Goal: Use online tool/utility: Use online tool/utility

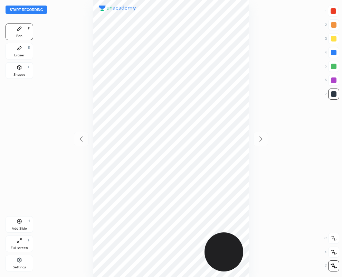
scroll to position [277, 232]
click at [336, 93] on div at bounding box center [334, 94] width 6 height 6
drag, startPoint x: 333, startPoint y: 11, endPoint x: 309, endPoint y: 16, distance: 24.3
click at [332, 11] on div at bounding box center [334, 11] width 6 height 6
drag, startPoint x: 335, startPoint y: 52, endPoint x: 317, endPoint y: 53, distance: 18.7
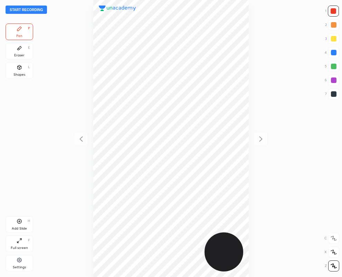
click at [334, 53] on div at bounding box center [334, 53] width 6 height 6
click at [330, 79] on div at bounding box center [333, 80] width 11 height 11
click at [335, 93] on div at bounding box center [334, 94] width 6 height 6
click at [334, 10] on div at bounding box center [334, 11] width 6 height 6
click at [332, 53] on div at bounding box center [334, 53] width 6 height 6
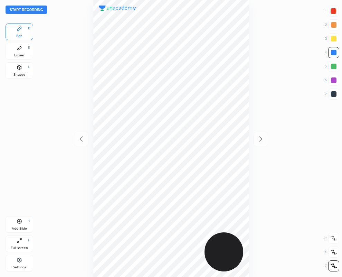
drag, startPoint x: 337, startPoint y: 95, endPoint x: 328, endPoint y: 95, distance: 9.0
click at [337, 95] on div at bounding box center [333, 93] width 11 height 11
click at [20, 224] on icon at bounding box center [20, 221] width 6 height 6
click at [81, 140] on icon at bounding box center [80, 138] width 3 height 5
click at [262, 139] on icon at bounding box center [261, 139] width 8 height 8
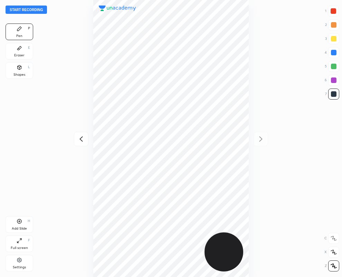
drag, startPoint x: 22, startPoint y: 53, endPoint x: 49, endPoint y: 73, distance: 33.7
click at [22, 52] on div "Eraser E" at bounding box center [20, 51] width 28 height 17
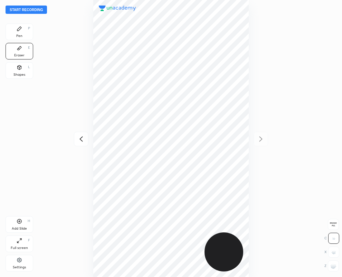
click at [19, 28] on icon at bounding box center [19, 29] width 4 height 4
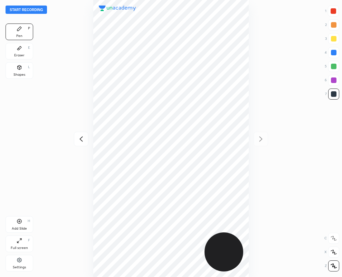
click at [332, 79] on div at bounding box center [334, 80] width 6 height 6
click at [336, 95] on div at bounding box center [334, 94] width 6 height 6
click at [336, 11] on div at bounding box center [334, 11] width 6 height 6
drag, startPoint x: 336, startPoint y: 94, endPoint x: 259, endPoint y: 135, distance: 88.1
click at [336, 94] on div at bounding box center [334, 94] width 6 height 6
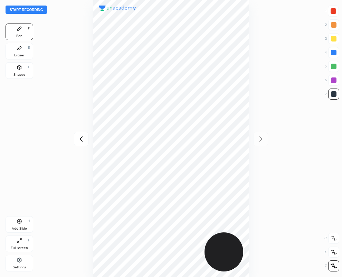
click at [81, 134] on div at bounding box center [81, 139] width 15 height 15
click at [40, 8] on button "Start recording" at bounding box center [26, 10] width 41 height 8
click at [333, 53] on div at bounding box center [334, 53] width 6 height 6
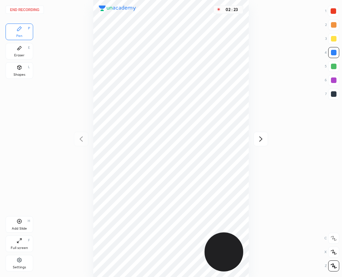
click at [261, 139] on icon at bounding box center [261, 139] width 8 height 8
click at [18, 9] on button "End recording" at bounding box center [25, 10] width 38 height 8
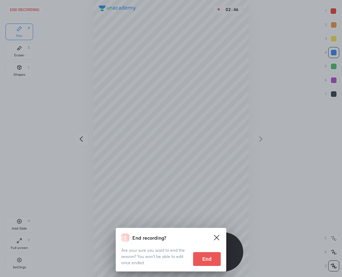
click at [201, 258] on button "End" at bounding box center [207, 259] width 28 height 14
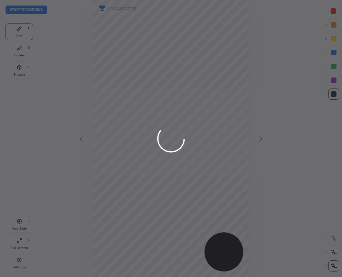
scroll to position [277, 232]
